Goal: Information Seeking & Learning: Learn about a topic

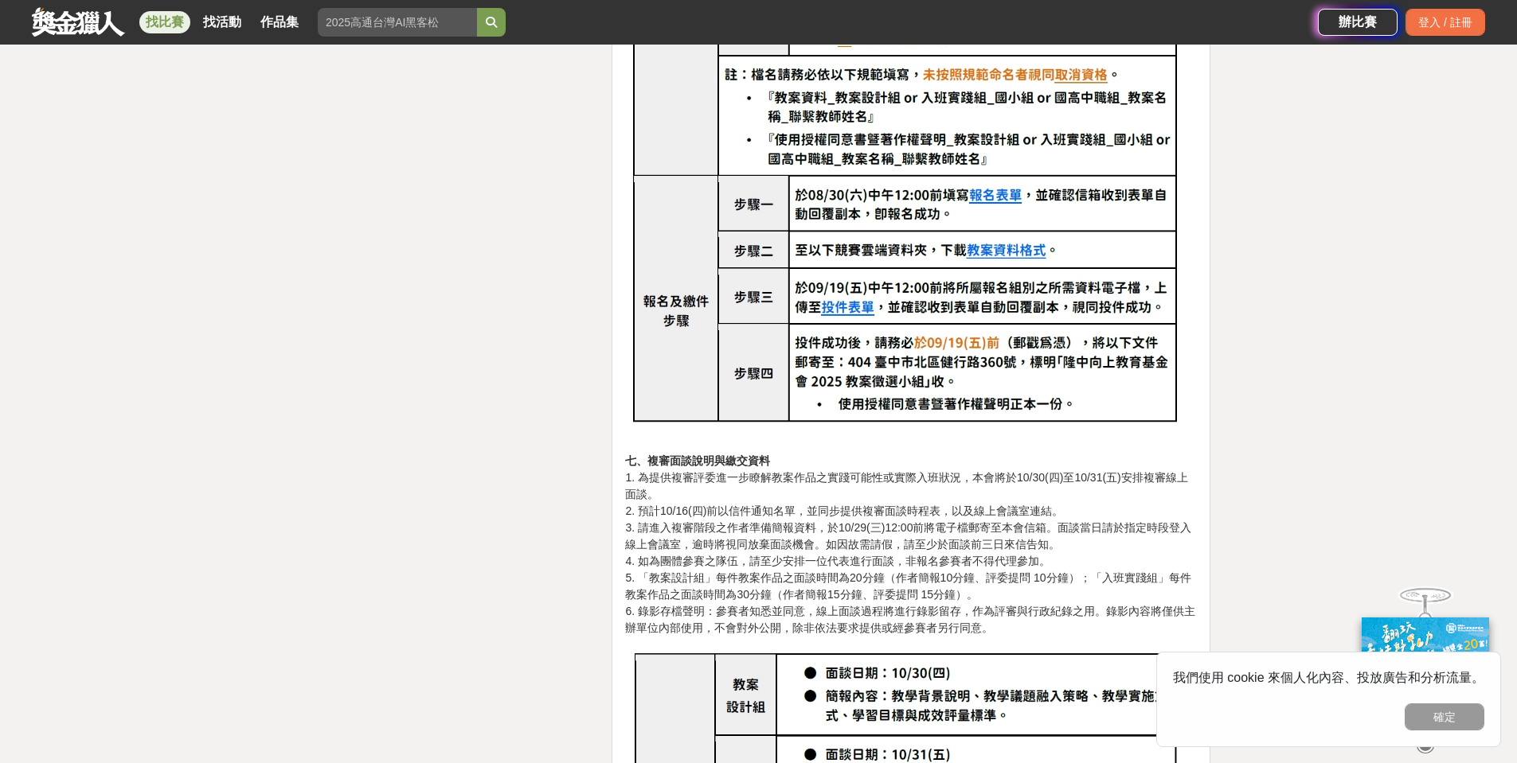
click at [996, 179] on img at bounding box center [911, 124] width 572 height 638
click at [998, 177] on img at bounding box center [911, 125] width 572 height 638
click at [1004, 170] on img at bounding box center [911, 125] width 572 height 638
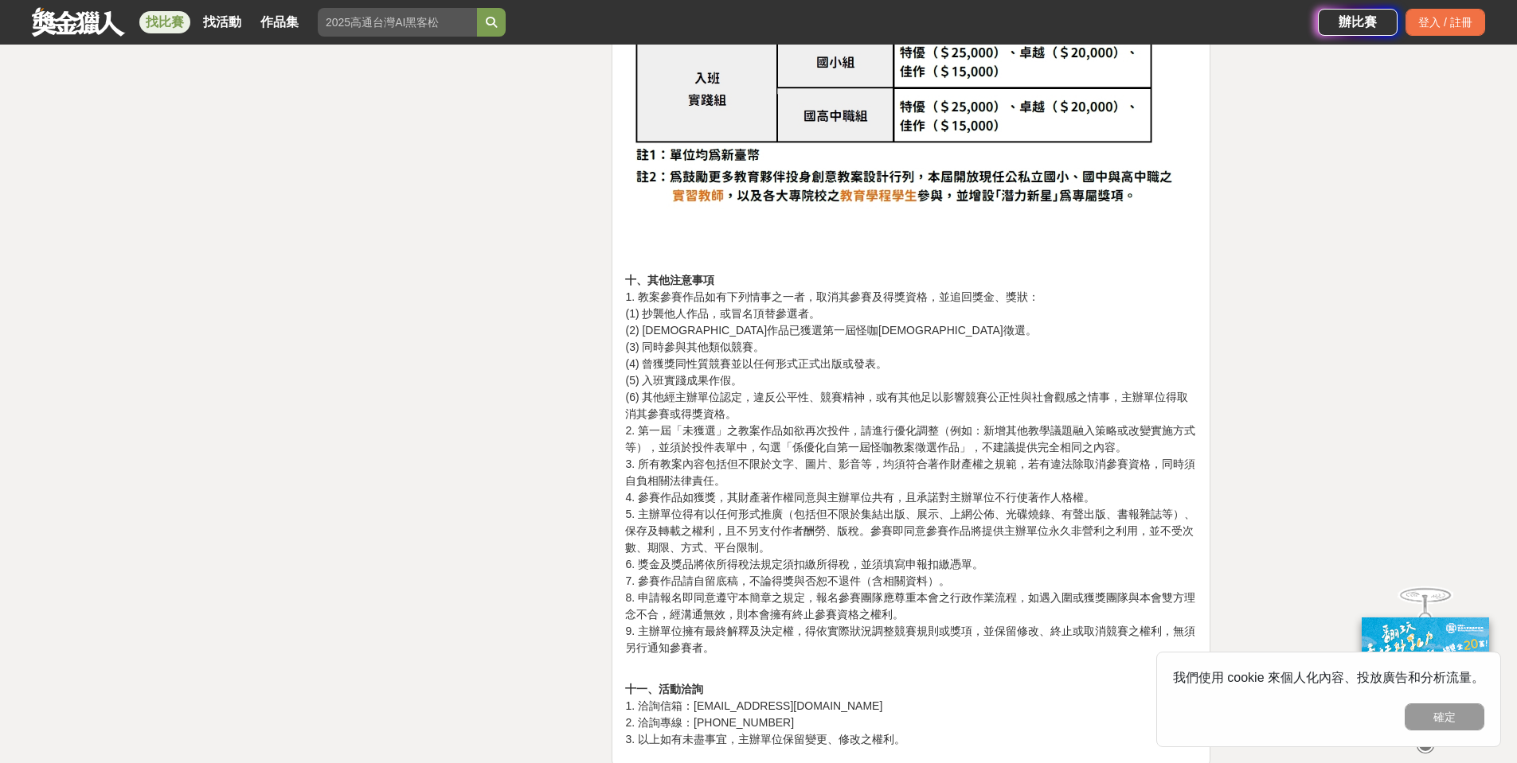
scroll to position [3882, 0]
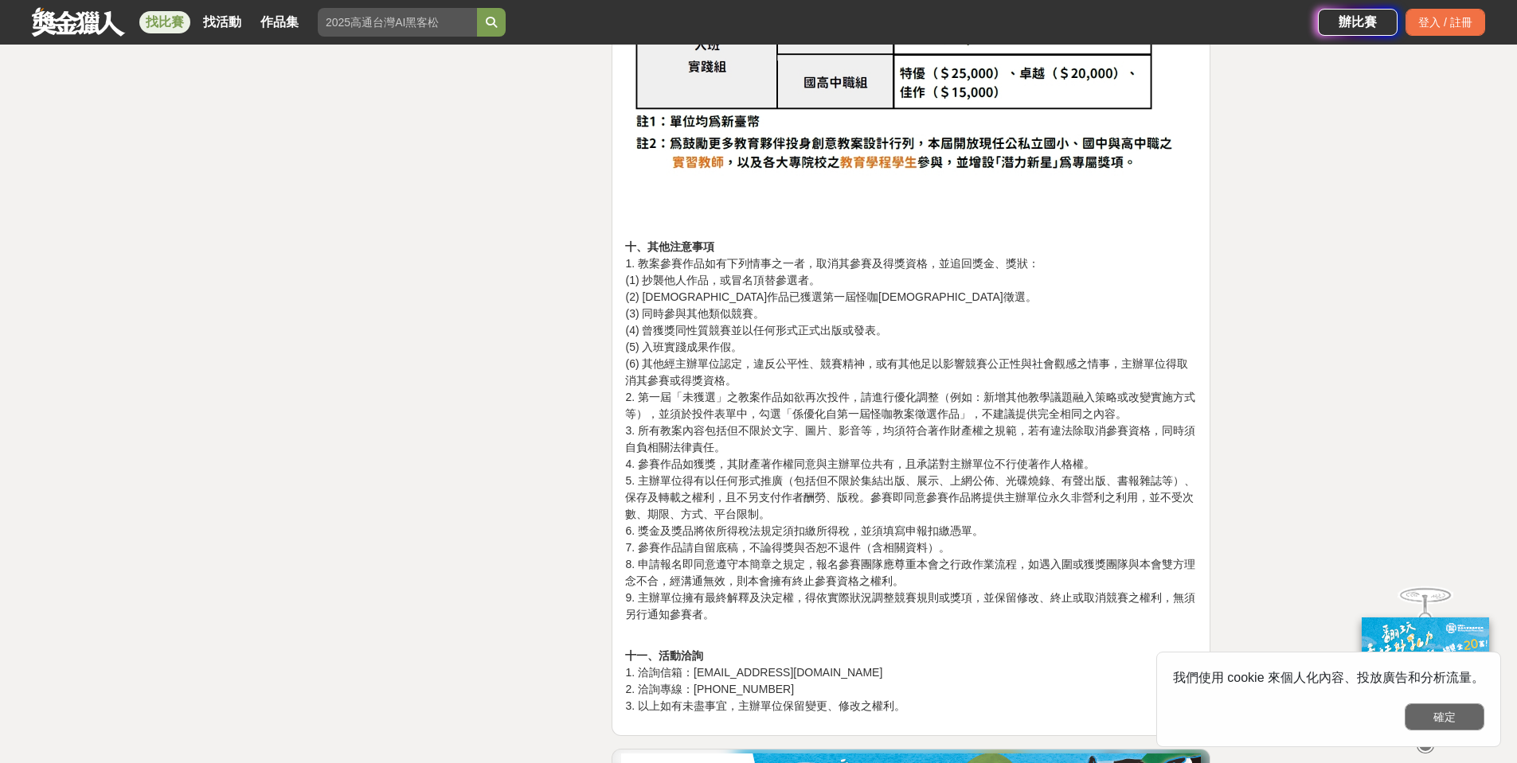
click at [1464, 724] on button "確定" at bounding box center [1444, 717] width 80 height 27
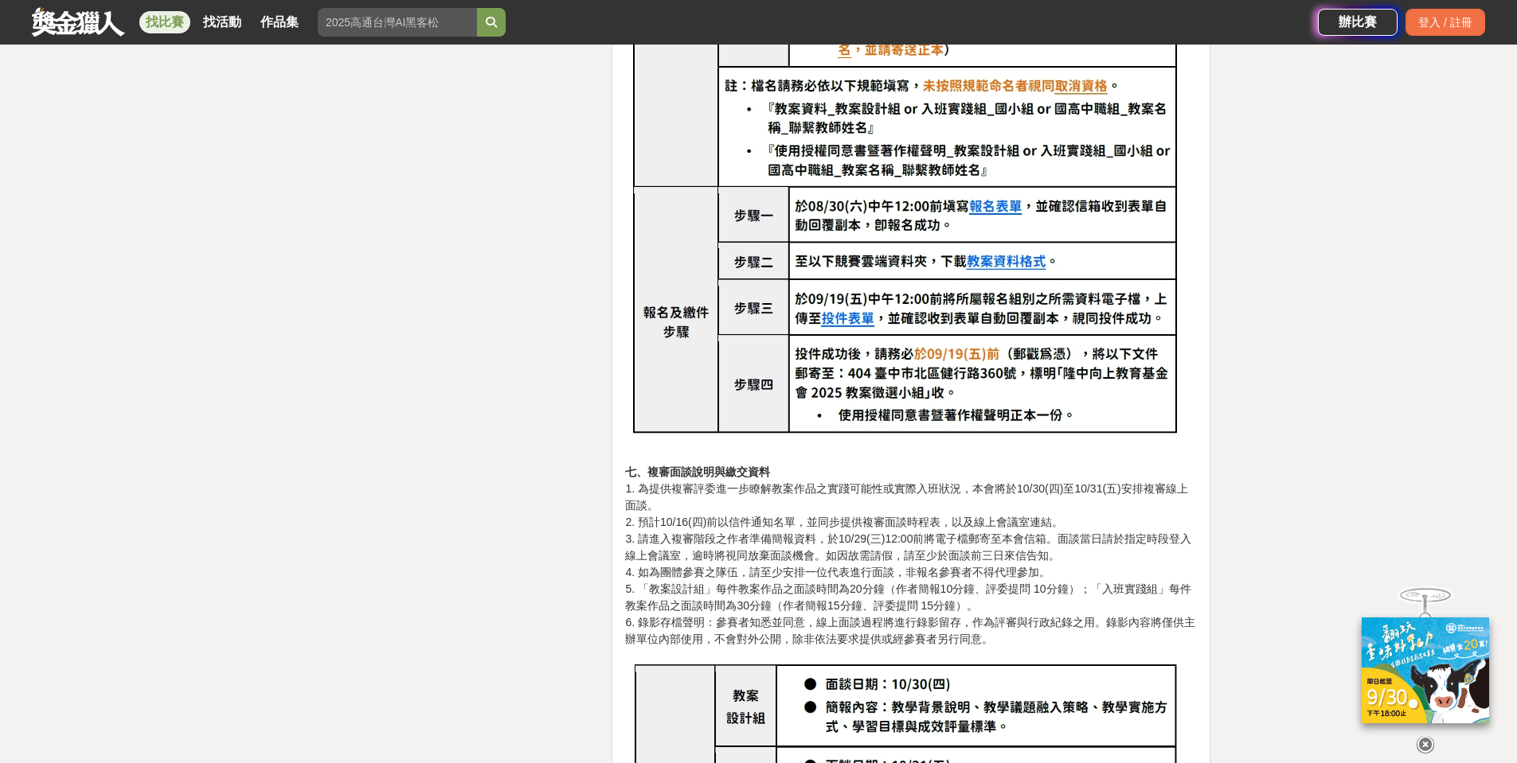
scroll to position [2629, 0]
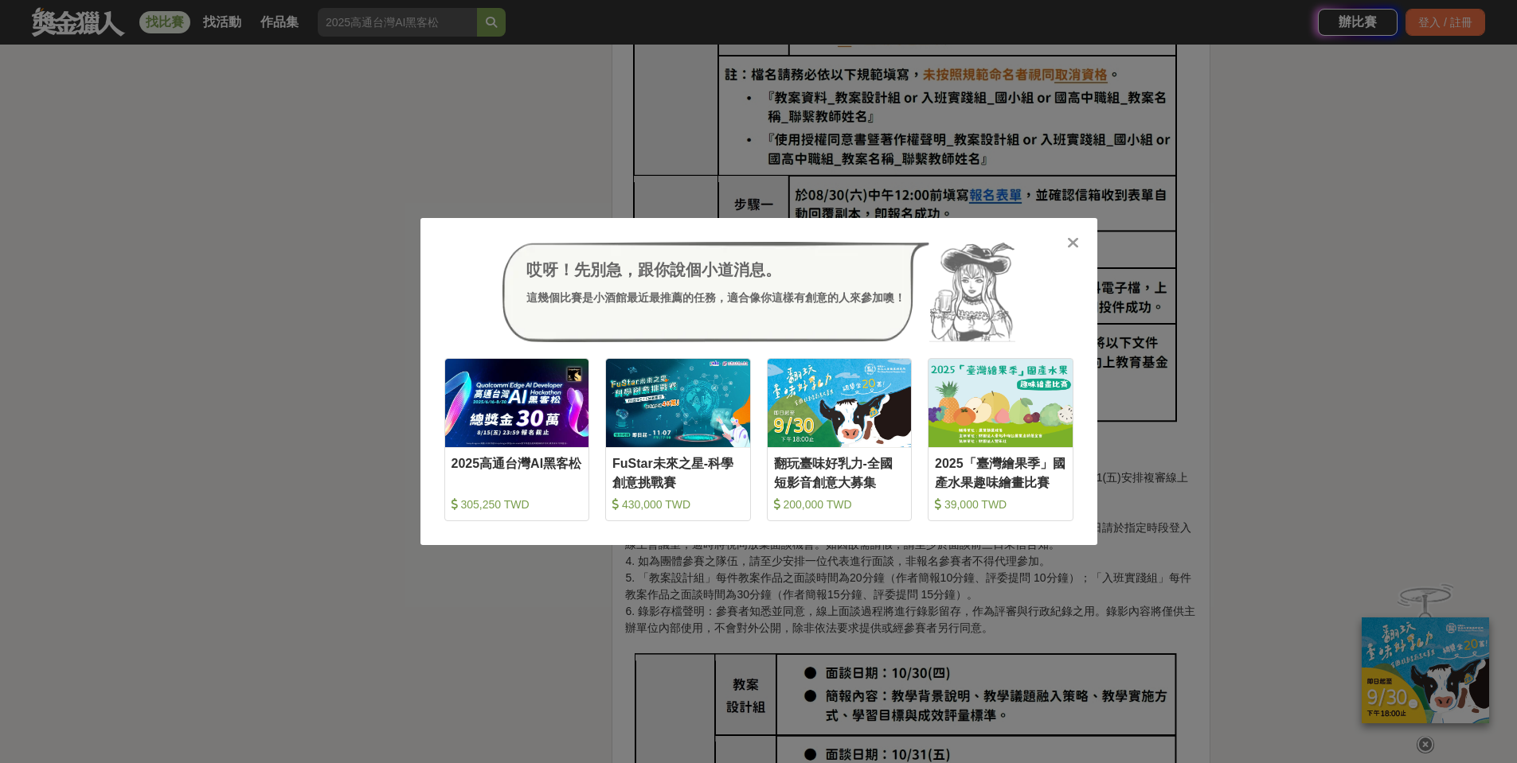
click at [1071, 235] on icon at bounding box center [1073, 243] width 12 height 16
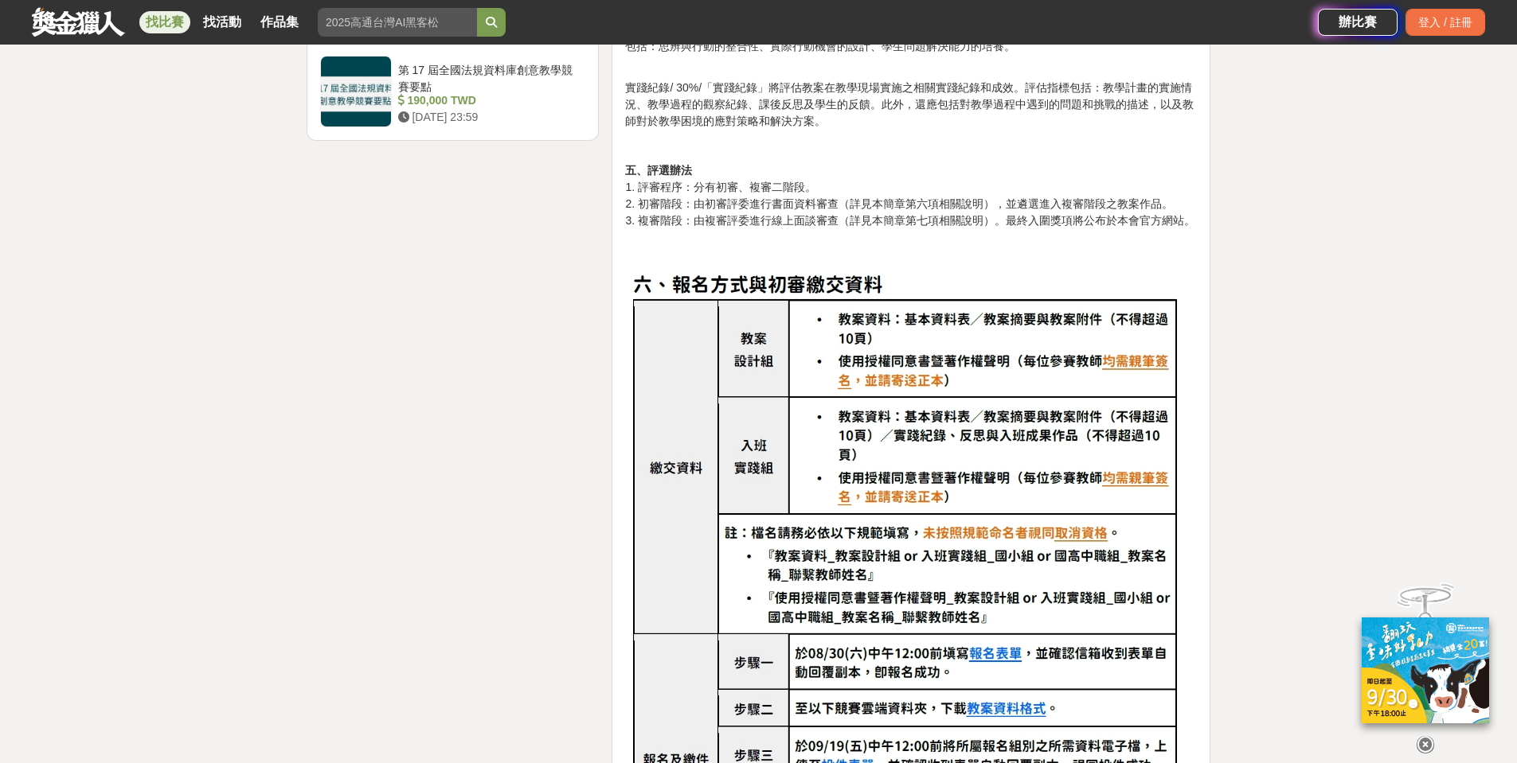
scroll to position [2292, 0]
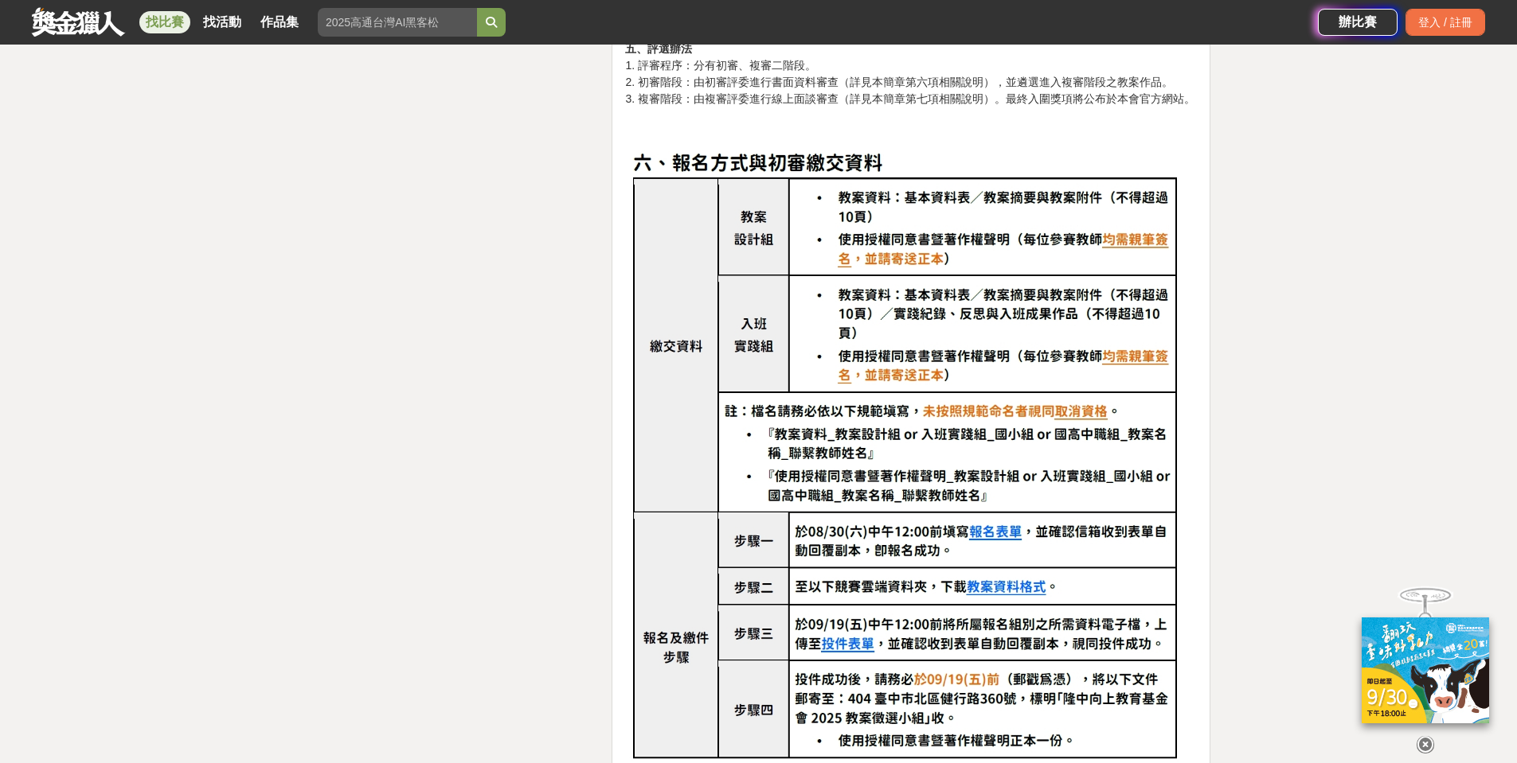
click at [976, 509] on img at bounding box center [911, 461] width 572 height 638
click at [986, 521] on img at bounding box center [911, 461] width 572 height 638
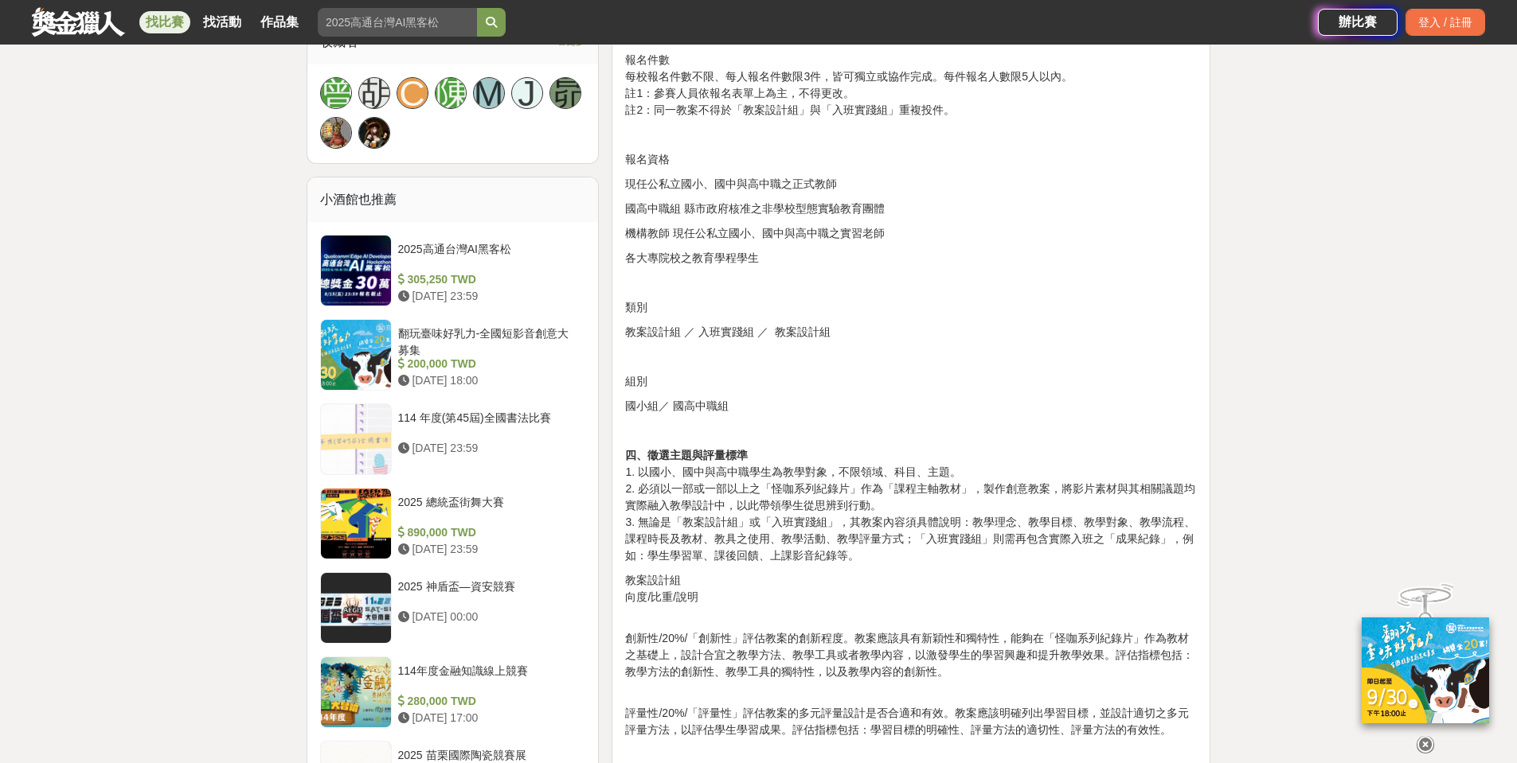
scroll to position [1061, 0]
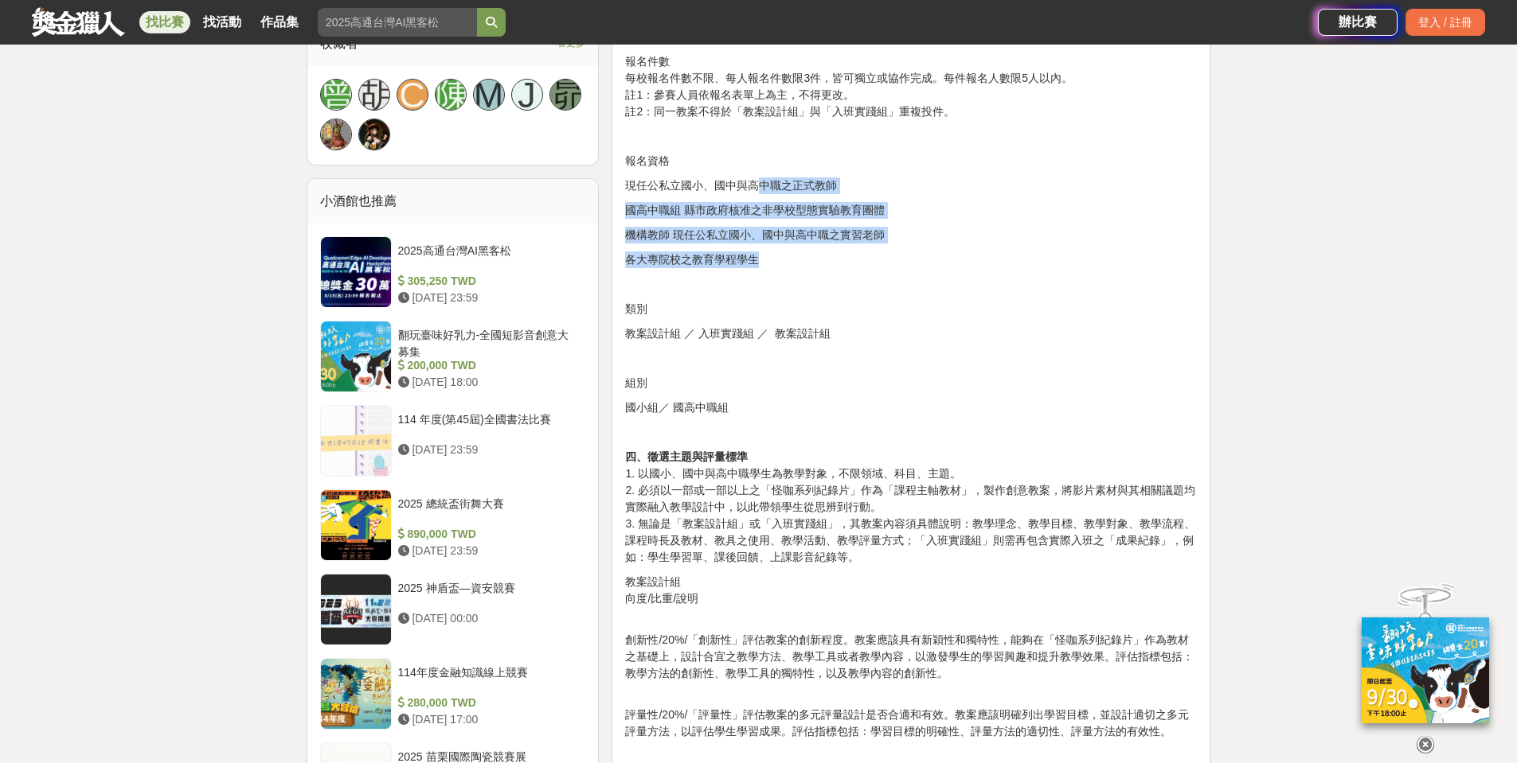
drag, startPoint x: 755, startPoint y: 181, endPoint x: 830, endPoint y: 255, distance: 105.8
click at [831, 256] on p "各大專院校之教育學程學生" at bounding box center [911, 260] width 572 height 17
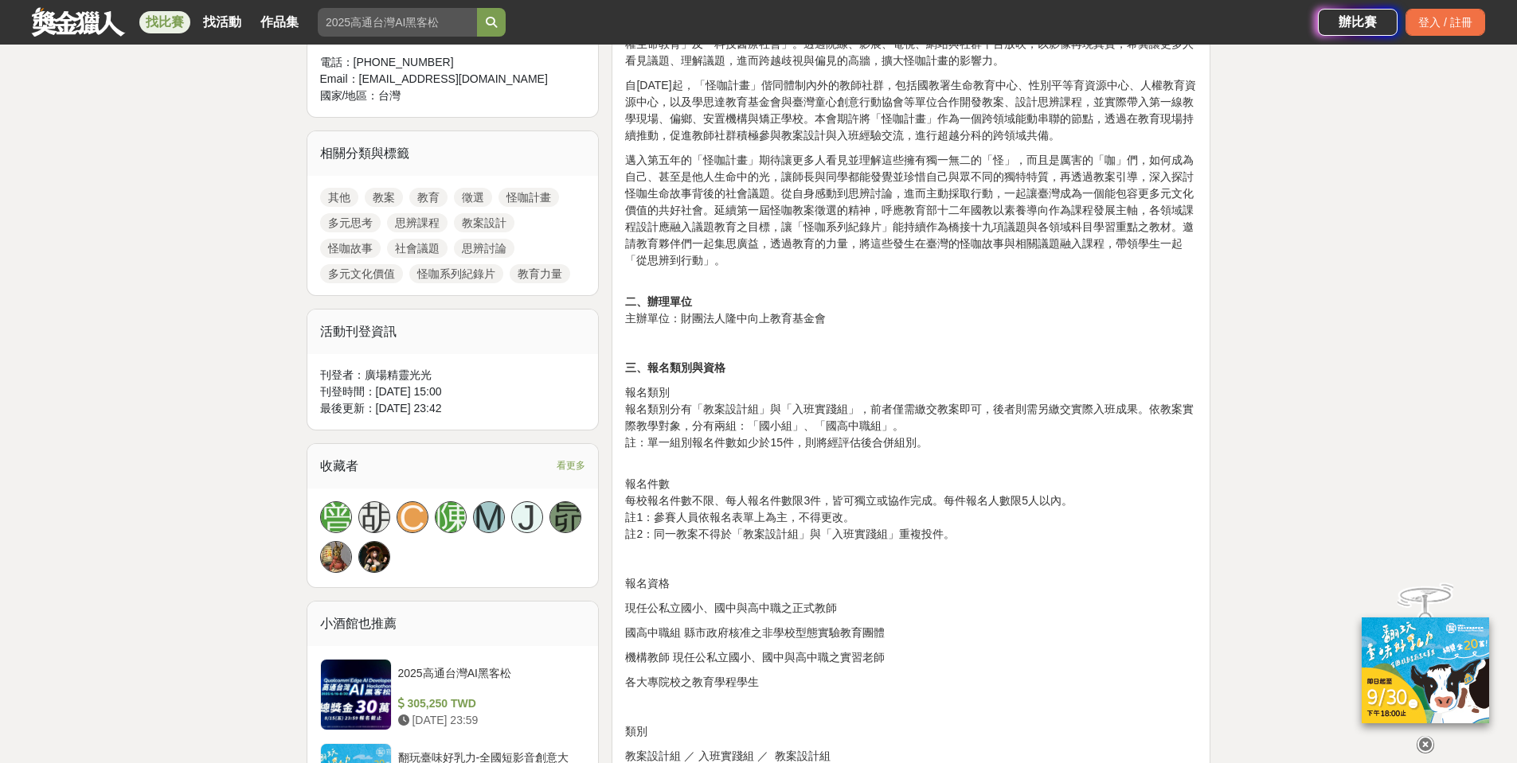
scroll to position [586, 0]
